Goal: Navigation & Orientation: Find specific page/section

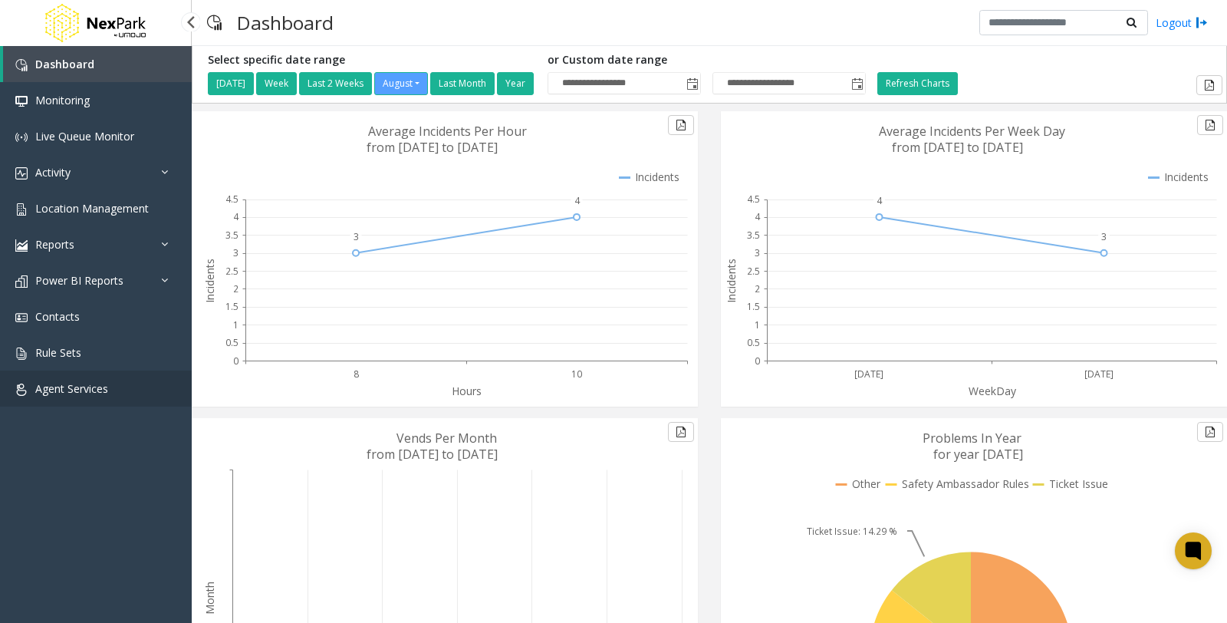
click at [78, 385] on span "Agent Services" at bounding box center [71, 388] width 73 height 15
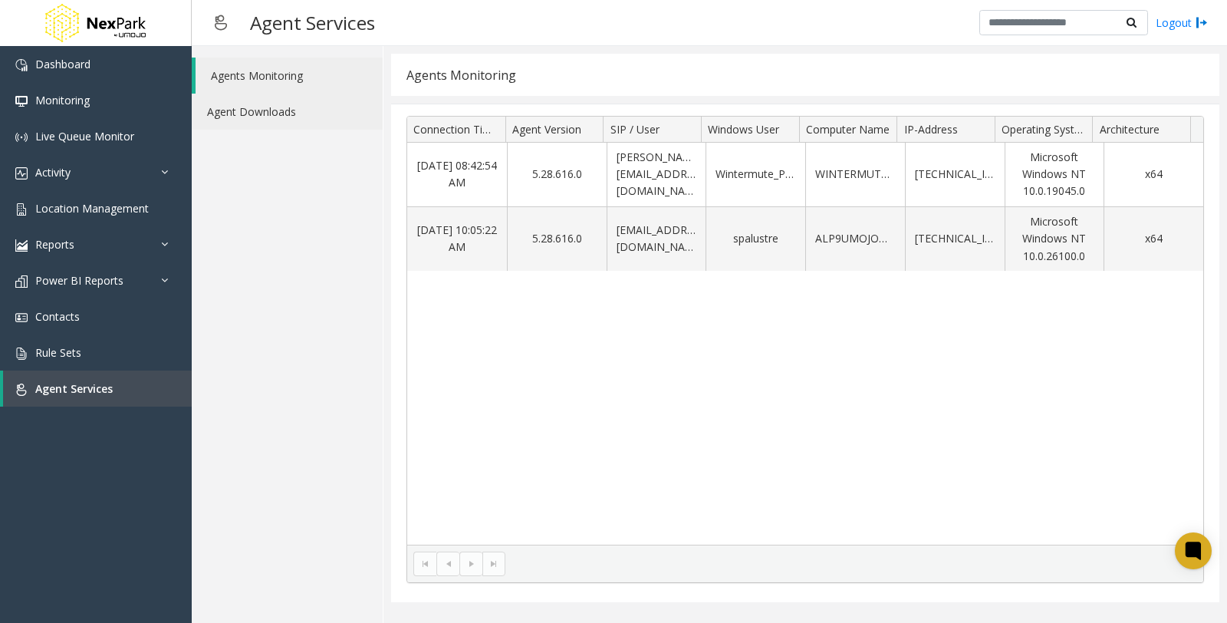
click at [248, 109] on link "Agent Downloads" at bounding box center [287, 112] width 191 height 36
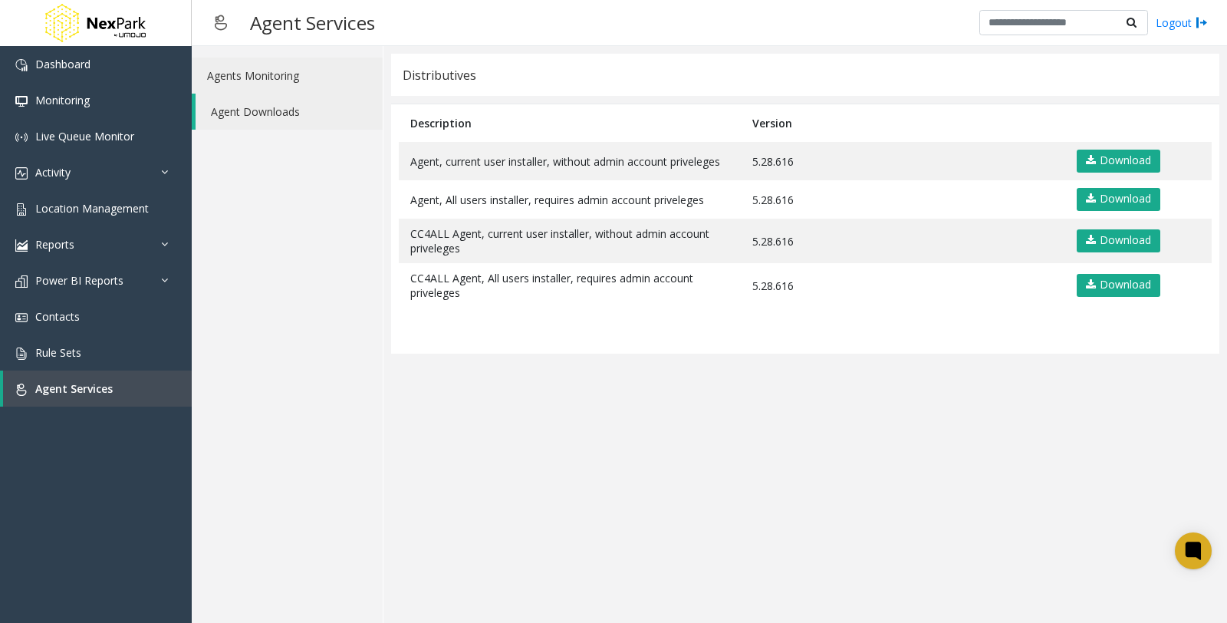
click at [258, 74] on link "Agents Monitoring" at bounding box center [287, 76] width 191 height 36
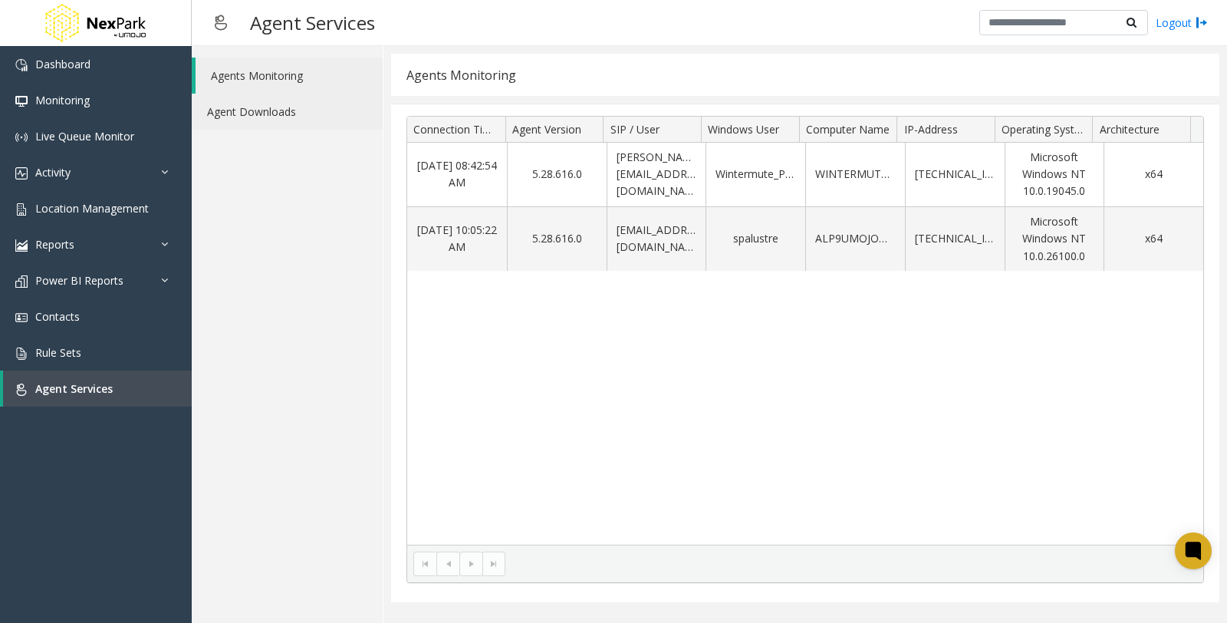
click at [264, 105] on link "Agent Downloads" at bounding box center [287, 112] width 191 height 36
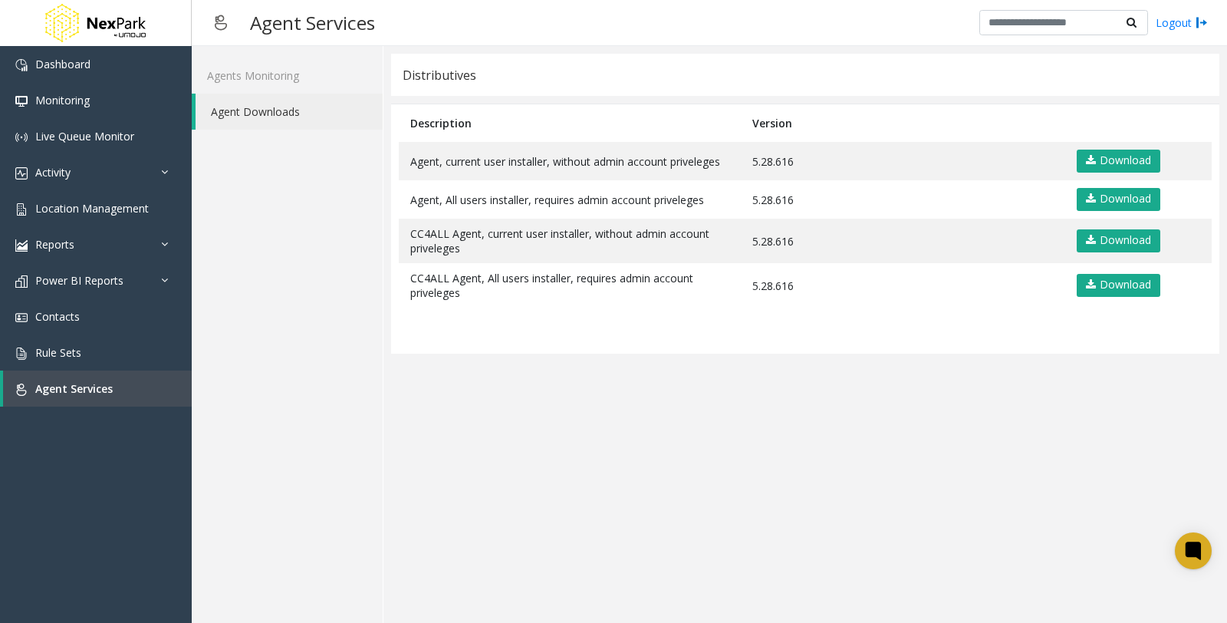
click at [928, 441] on app-distributives "Distributives Description Version Agent, current user installer, without admin …" at bounding box center [805, 334] width 828 height 561
drag, startPoint x: 94, startPoint y: 136, endPoint x: 111, endPoint y: 144, distance: 18.9
click at [94, 136] on span "Live Queue Monitor" at bounding box center [84, 136] width 99 height 15
